Goal: Task Accomplishment & Management: Manage account settings

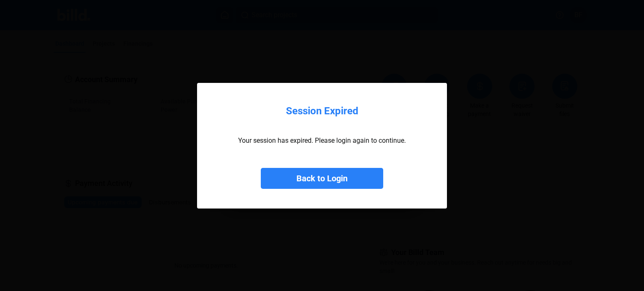
click at [329, 177] on button "Back to Login" at bounding box center [322, 178] width 122 height 21
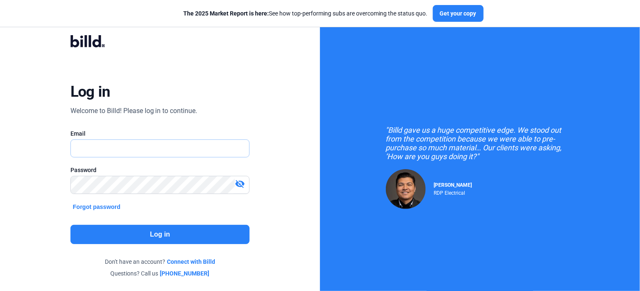
type input "[EMAIL_ADDRESS][DOMAIN_NAME]"
click at [184, 149] on input "[EMAIL_ADDRESS][DOMAIN_NAME]" at bounding box center [160, 148] width 179 height 17
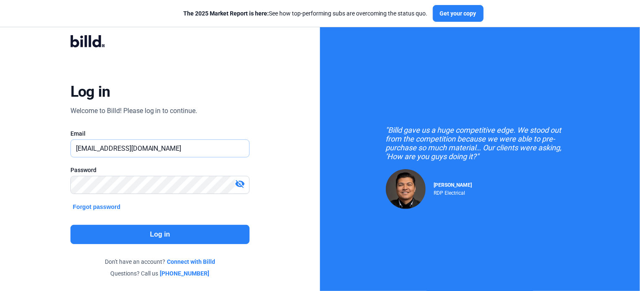
click at [184, 149] on input "[EMAIL_ADDRESS][DOMAIN_NAME]" at bounding box center [160, 148] width 179 height 17
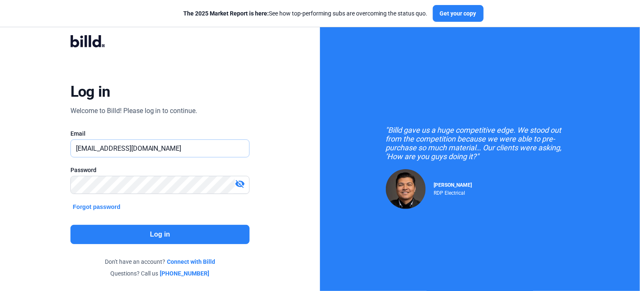
click at [184, 149] on input "[EMAIL_ADDRESS][DOMAIN_NAME]" at bounding box center [160, 148] width 179 height 17
click at [249, 148] on div at bounding box center [249, 148] width 0 height 0
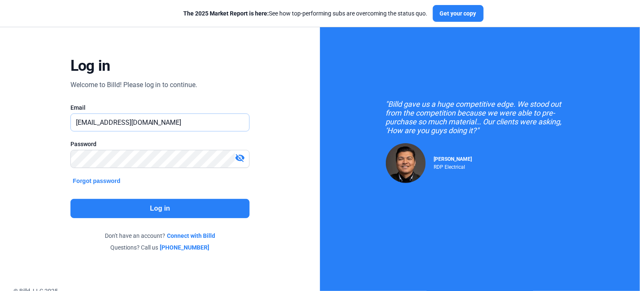
scroll to position [43, 0]
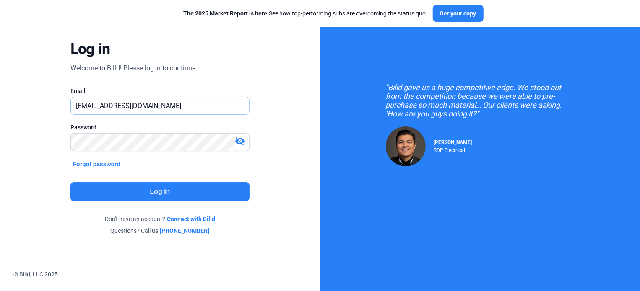
click at [185, 101] on input "[EMAIL_ADDRESS][DOMAIN_NAME]" at bounding box center [160, 105] width 179 height 17
click at [265, 150] on div "Log in Welcome to Billd! Please log in to continue. Email [EMAIL_ADDRESS][DOMAI…" at bounding box center [160, 113] width 231 height 268
click at [155, 192] on button "Log in" at bounding box center [159, 191] width 179 height 19
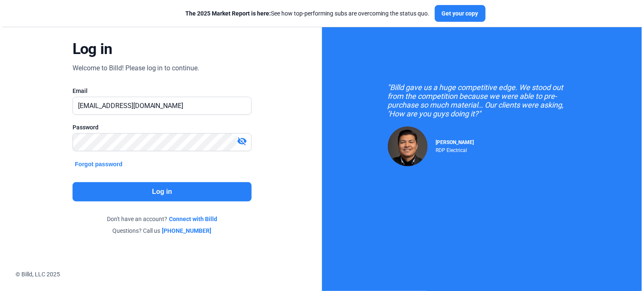
scroll to position [0, 0]
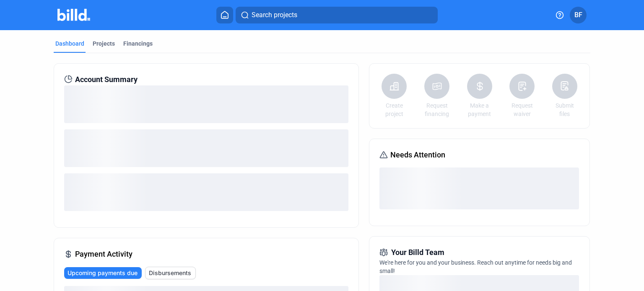
scroll to position [1, 0]
